Goal: Check status: Check status

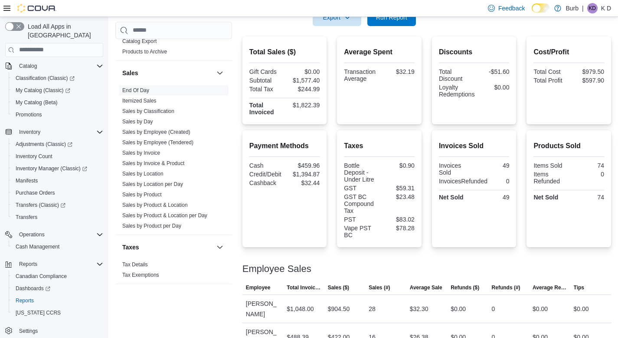
scroll to position [186, 0]
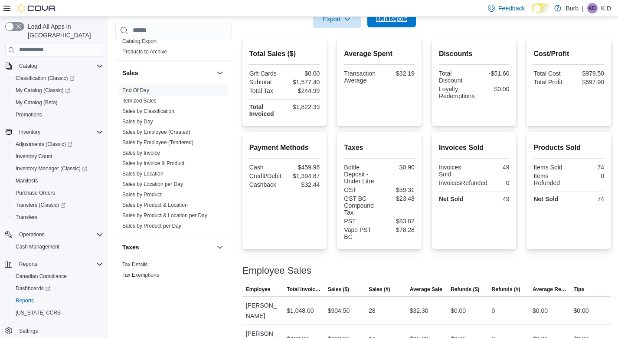
click at [408, 20] on span "Run Report" at bounding box center [392, 18] width 38 height 17
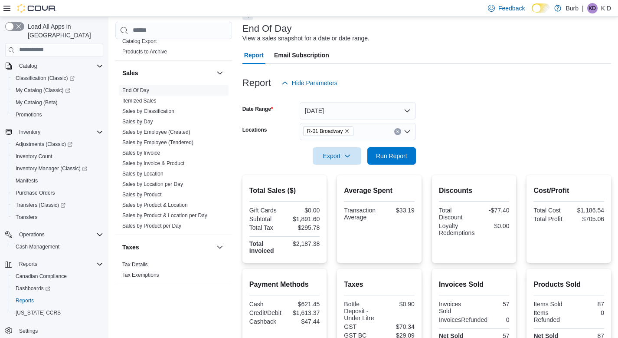
scroll to position [18, 0]
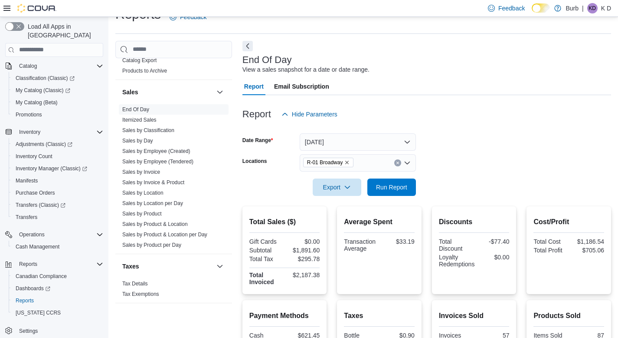
click at [400, 164] on button "Clear input" at bounding box center [398, 162] width 7 height 7
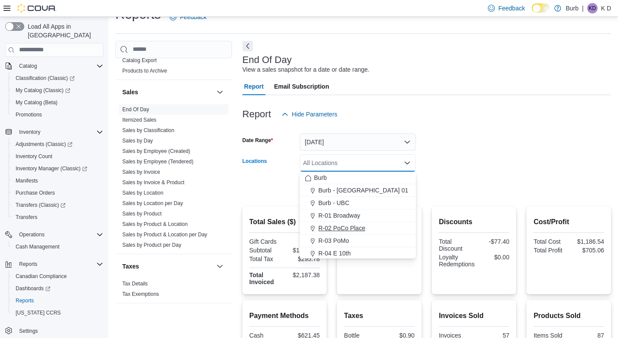
click at [369, 226] on div "R-02 PoCo Place" at bounding box center [358, 228] width 106 height 9
click at [480, 162] on form "Date Range [DATE] Locations R-02 [GEOGRAPHIC_DATA] Combo box. Selected. R-02 [G…" at bounding box center [427, 159] width 369 height 73
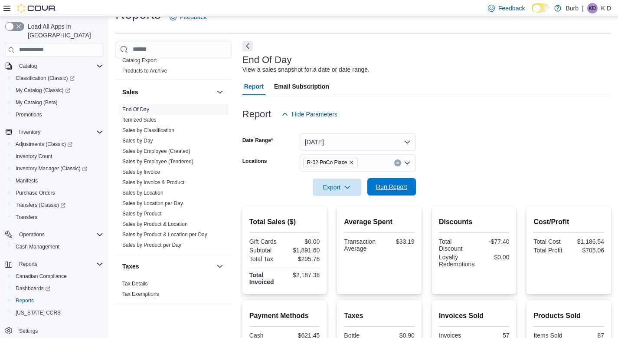
click at [401, 190] on span "Run Report" at bounding box center [391, 186] width 31 height 9
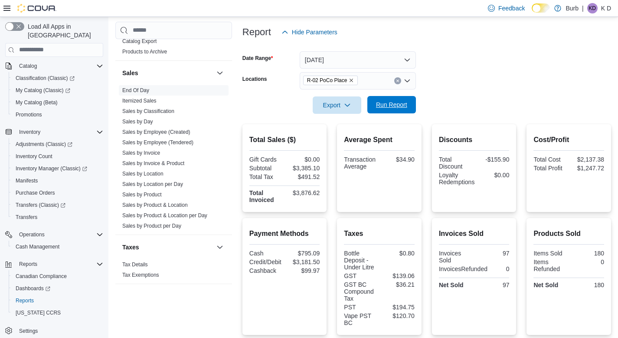
scroll to position [98, 0]
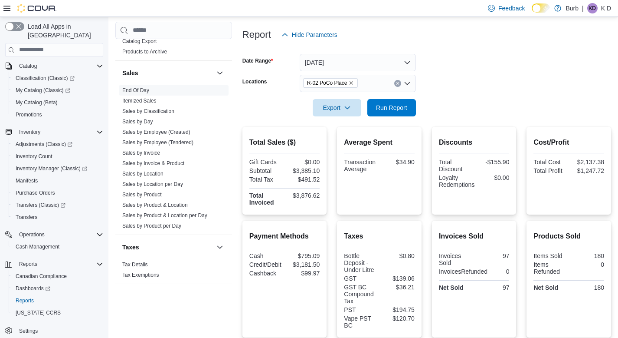
click at [400, 79] on div "R-02 PoCo Place" at bounding box center [358, 83] width 116 height 17
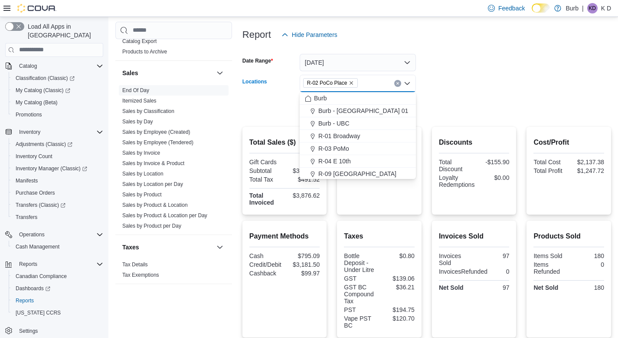
click at [398, 84] on icon "Clear input" at bounding box center [398, 83] width 2 height 2
click at [362, 158] on div "R-03 PoMo" at bounding box center [358, 161] width 106 height 9
click at [471, 99] on div at bounding box center [427, 95] width 369 height 7
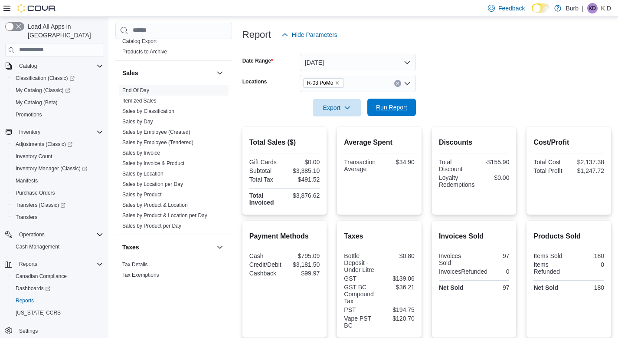
click at [392, 102] on span "Run Report" at bounding box center [392, 107] width 38 height 17
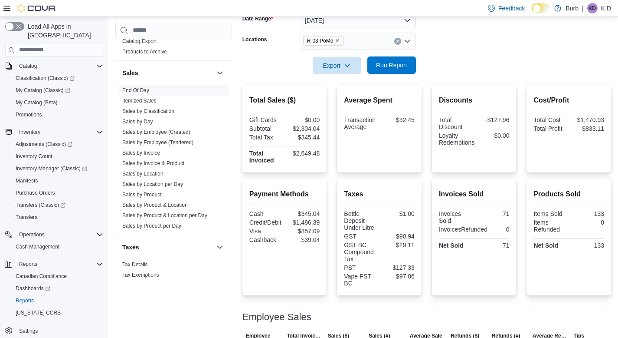
scroll to position [138, 0]
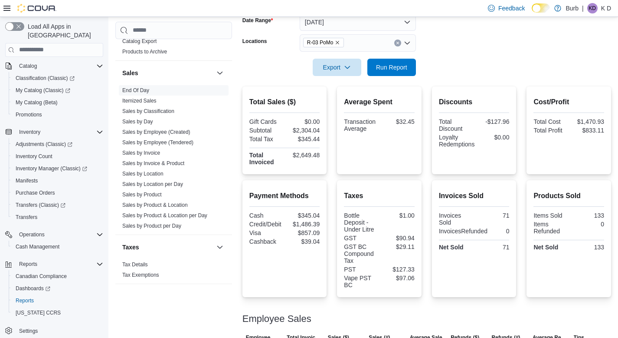
click at [397, 41] on icon "Clear input" at bounding box center [397, 42] width 3 height 3
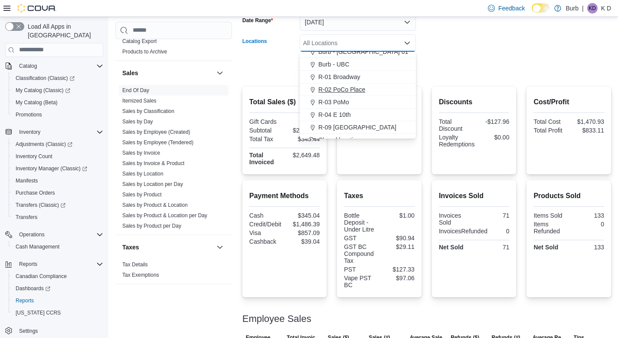
scroll to position [21, 0]
click at [373, 113] on div "R-04 E 10th" at bounding box center [358, 112] width 106 height 9
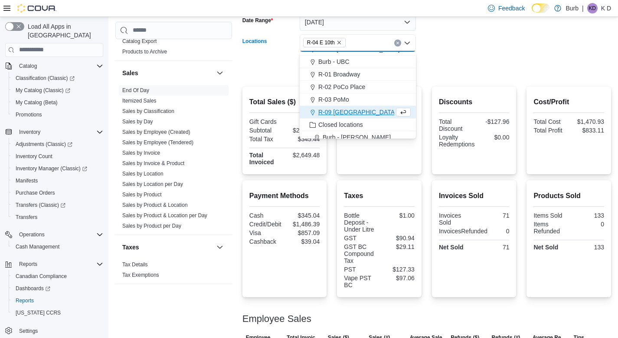
click at [458, 63] on form "Date Range [DATE] Locations R-04 E 10th Combo box. Selected. R-04 E 10th. Press…" at bounding box center [427, 39] width 369 height 73
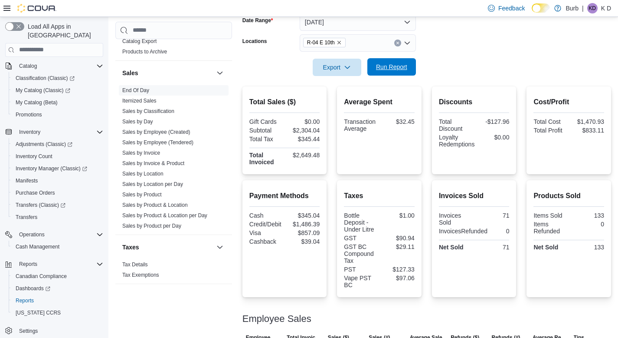
click at [382, 63] on span "Run Report" at bounding box center [391, 66] width 31 height 9
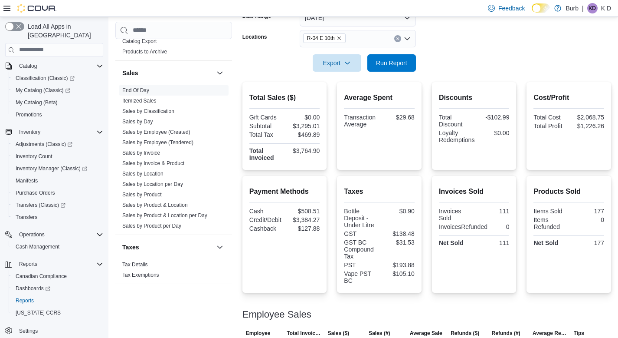
scroll to position [141, 0]
click at [398, 41] on icon "Clear input" at bounding box center [397, 39] width 3 height 3
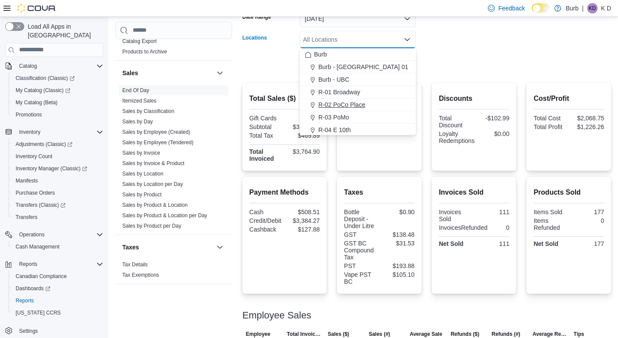
scroll to position [34, 0]
click at [369, 111] on span "R-09 [GEOGRAPHIC_DATA]" at bounding box center [358, 108] width 78 height 9
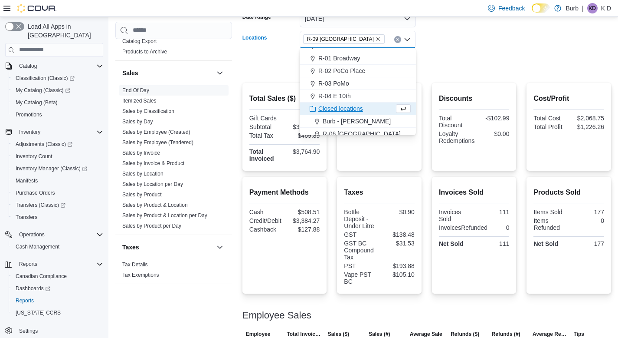
click at [465, 70] on form "Date Range [DATE] Locations R-09 [GEOGRAPHIC_DATA] Combo box. Selected. R-09 [G…" at bounding box center [427, 36] width 369 height 73
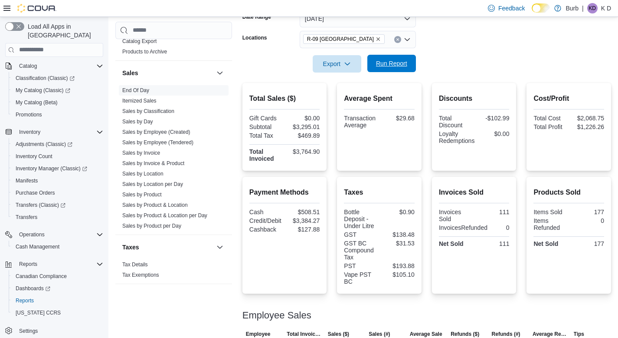
click at [382, 67] on span "Run Report" at bounding box center [391, 63] width 31 height 9
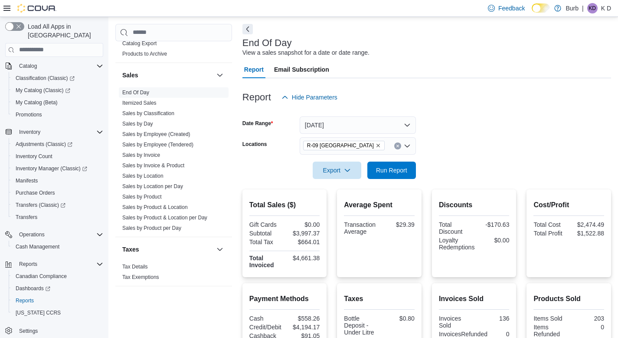
scroll to position [30, 0]
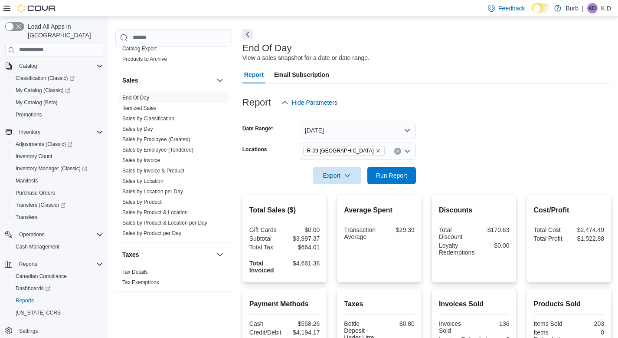
click at [398, 153] on button "Clear input" at bounding box center [398, 151] width 7 height 7
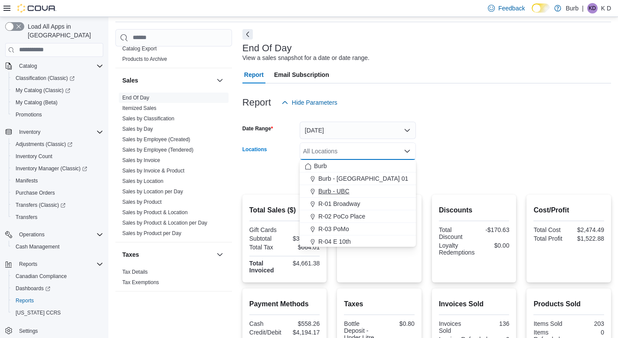
click at [388, 187] on div "Burb - UBC" at bounding box center [358, 191] width 106 height 9
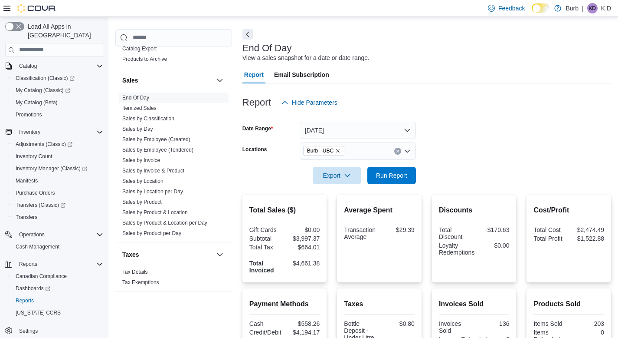
click at [481, 167] on form "Date Range [DATE] Locations Burb - UBC Export Run Report" at bounding box center [427, 147] width 369 height 73
click at [416, 170] on form "Date Range [DATE] Locations Burb - UBC Export Run Report" at bounding box center [427, 147] width 369 height 73
click at [407, 170] on span "Run Report" at bounding box center [392, 174] width 38 height 17
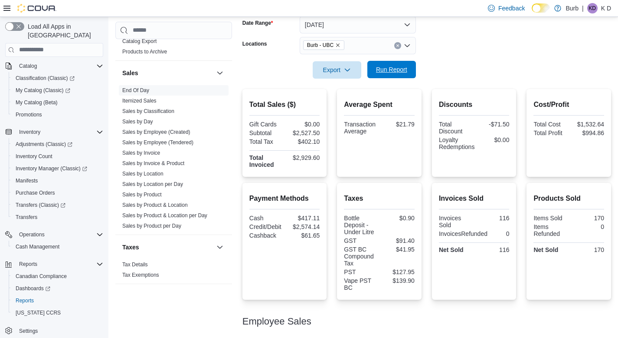
scroll to position [132, 0]
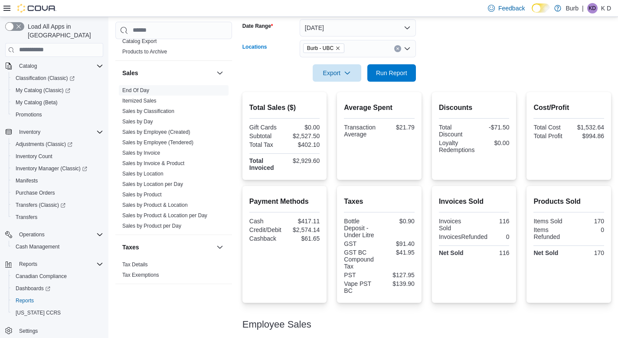
click at [400, 49] on button "Clear input" at bounding box center [398, 48] width 7 height 7
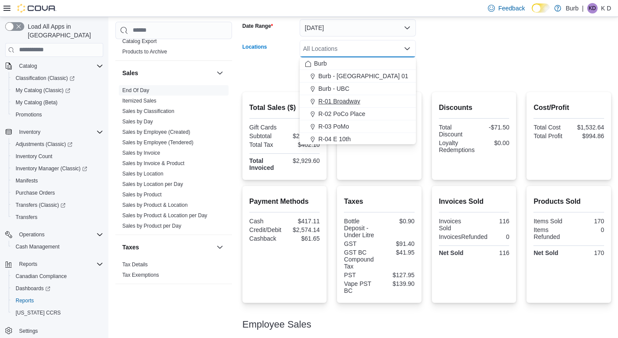
click at [374, 100] on div "R-01 Broadway" at bounding box center [358, 101] width 106 height 9
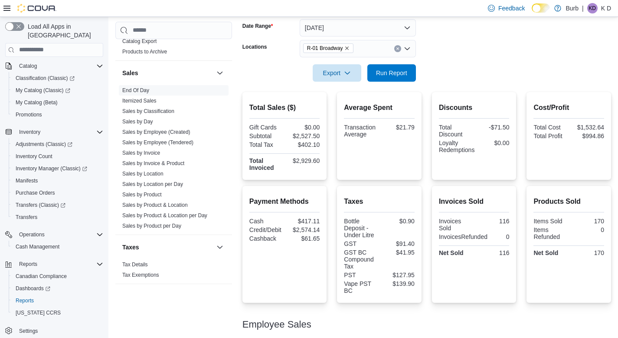
click at [427, 76] on form "Date Range [DATE] Locations R-01 Broadway Export Run Report" at bounding box center [427, 45] width 369 height 73
click at [399, 70] on span "Run Report" at bounding box center [391, 72] width 31 height 9
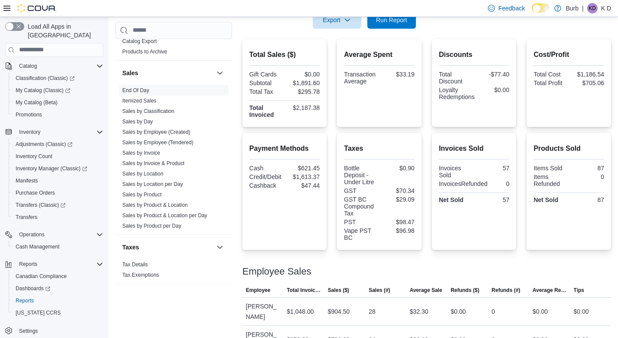
scroll to position [135, 0]
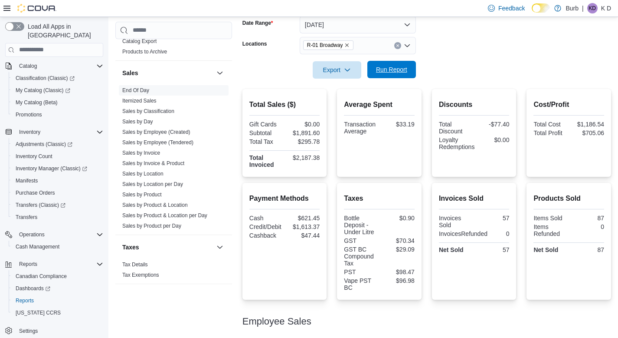
click at [401, 72] on span "Run Report" at bounding box center [391, 69] width 31 height 9
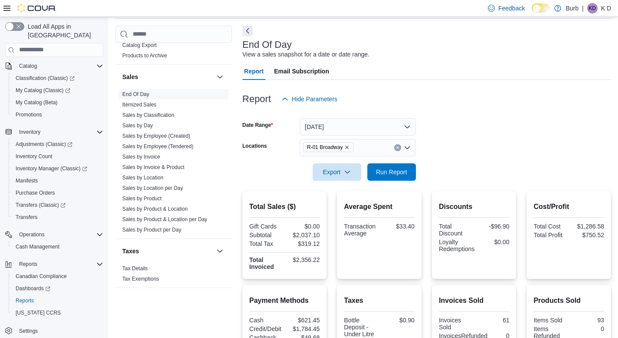
scroll to position [226, 0]
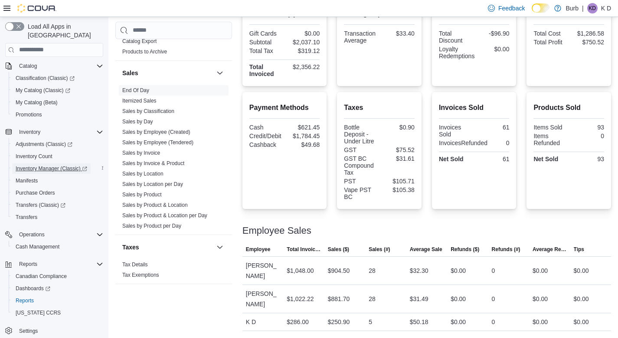
click at [48, 165] on span "Inventory Manager (Classic)" at bounding box center [52, 168] width 72 height 7
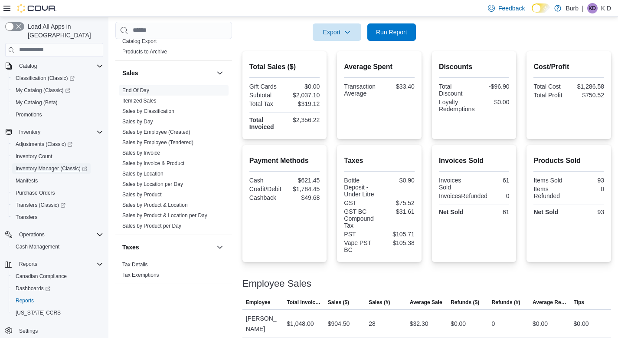
scroll to position [171, 0]
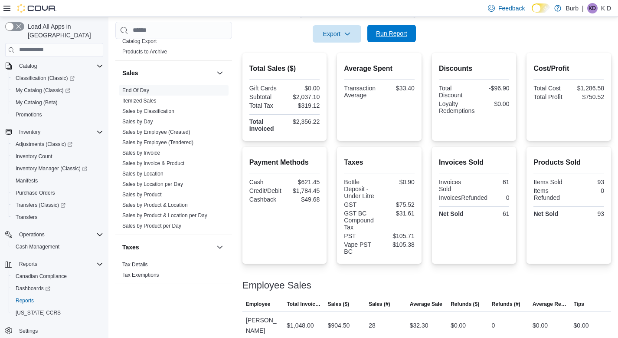
click at [391, 32] on span "Run Report" at bounding box center [391, 33] width 31 height 9
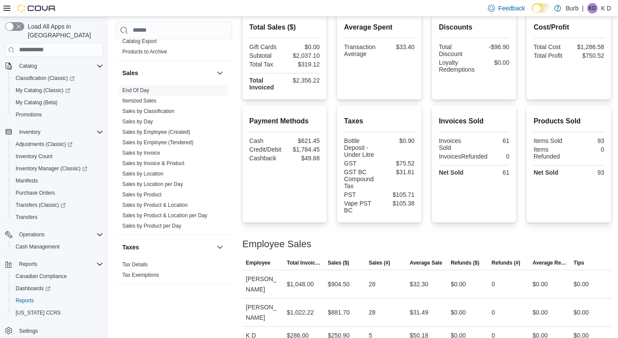
scroll to position [226, 0]
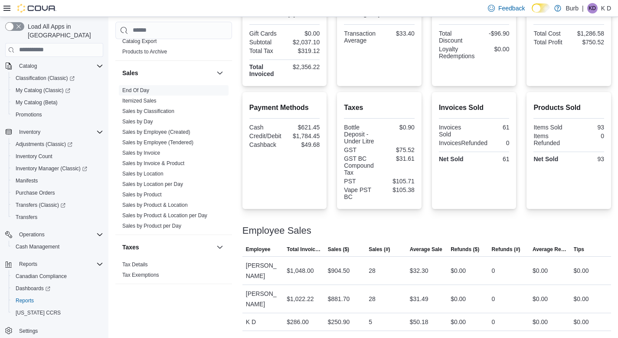
click at [397, 151] on div "$75.52" at bounding box center [398, 149] width 33 height 7
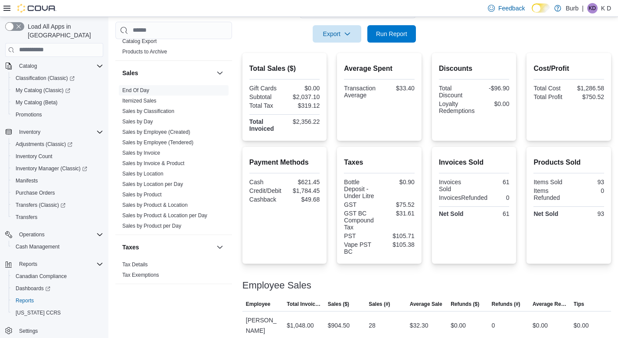
scroll to position [164, 0]
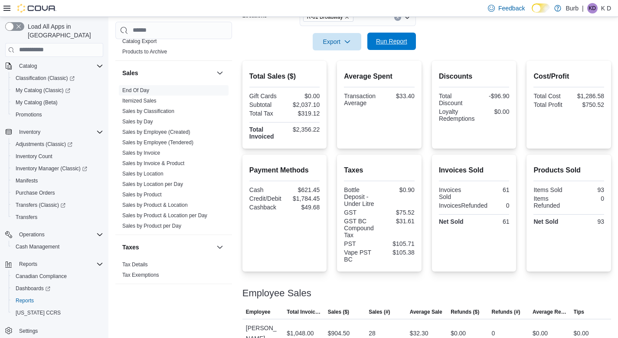
click at [406, 44] on span "Run Report" at bounding box center [391, 41] width 31 height 9
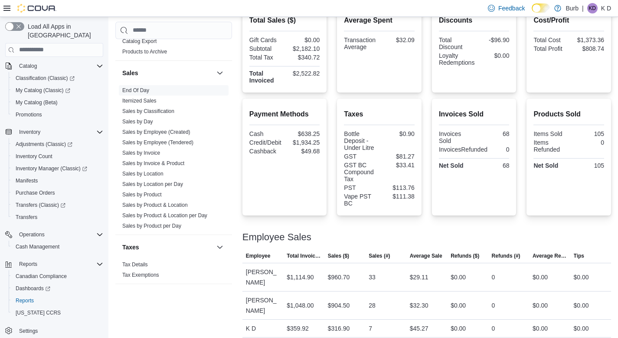
scroll to position [121, 0]
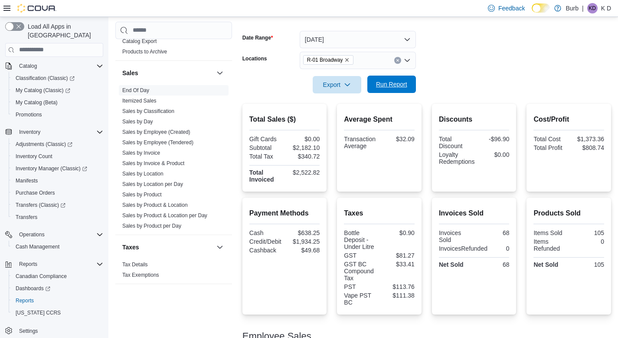
click at [395, 88] on span "Run Report" at bounding box center [392, 84] width 38 height 17
